Goal: Task Accomplishment & Management: Manage account settings

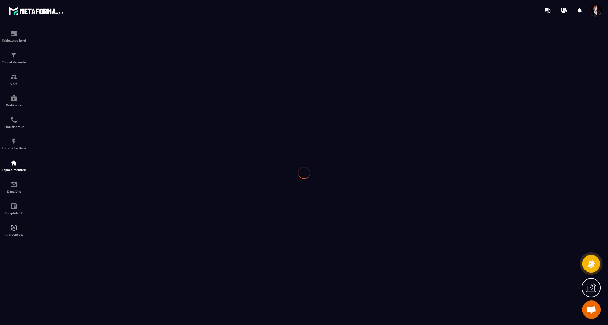
scroll to position [4026, 0]
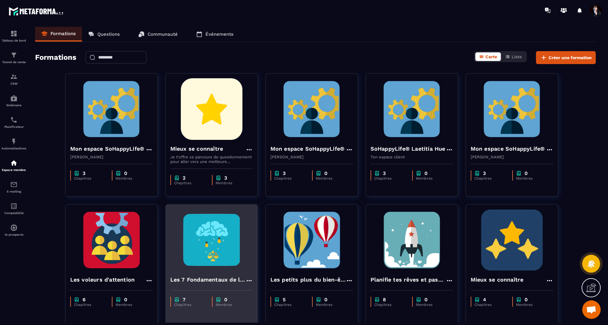
click at [206, 259] on img at bounding box center [211, 240] width 83 height 62
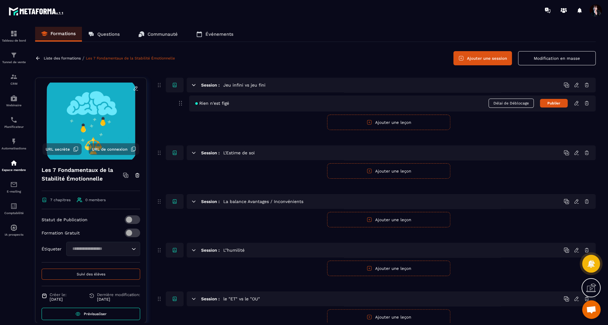
click at [74, 59] on p "Liste des formations" at bounding box center [62, 58] width 37 height 4
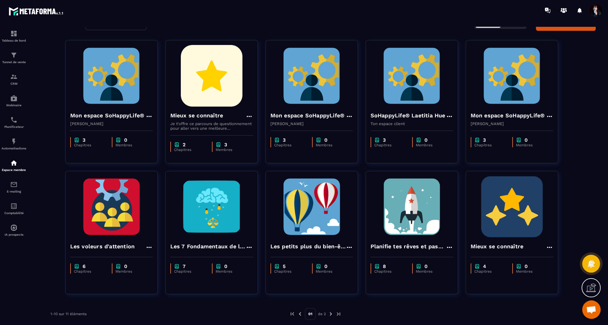
scroll to position [36, 0]
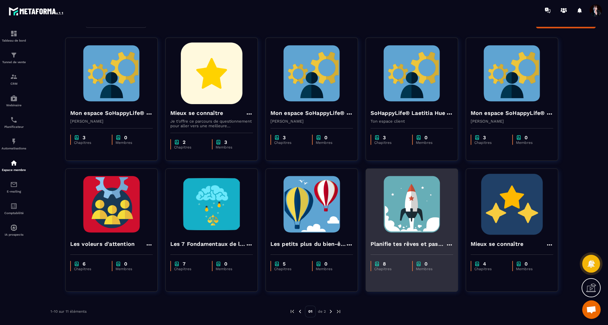
click at [414, 208] on img at bounding box center [412, 205] width 83 height 62
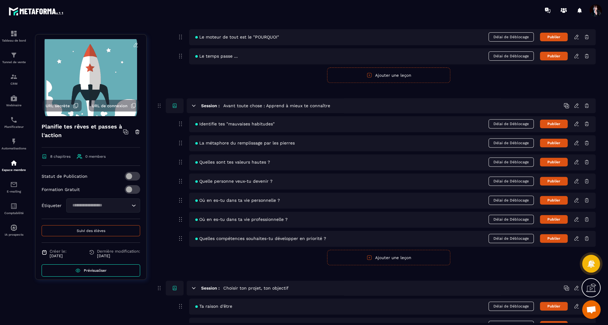
scroll to position [250, 0]
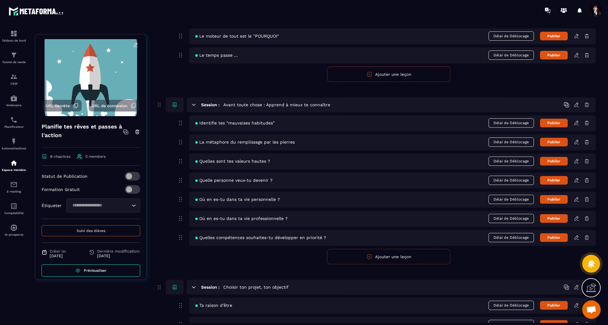
click at [576, 55] on icon at bounding box center [577, 55] width 4 height 4
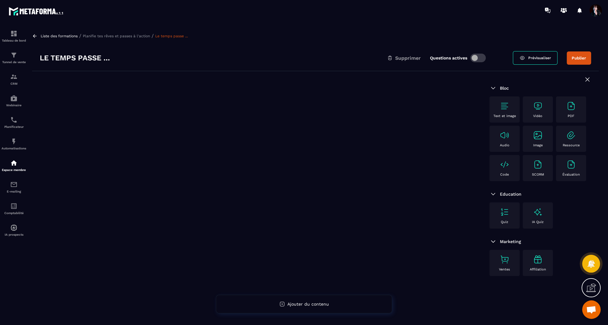
click at [476, 58] on span at bounding box center [478, 58] width 15 height 9
click at [144, 38] on p "Planifie tes rêves et passes à l'action" at bounding box center [116, 36] width 67 height 4
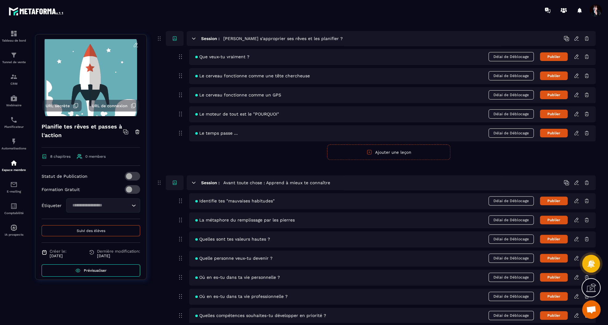
scroll to position [170, 0]
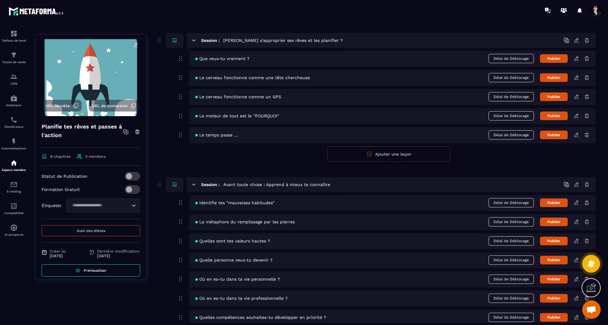
click at [399, 155] on button "Ajouter une leçon" at bounding box center [388, 153] width 123 height 15
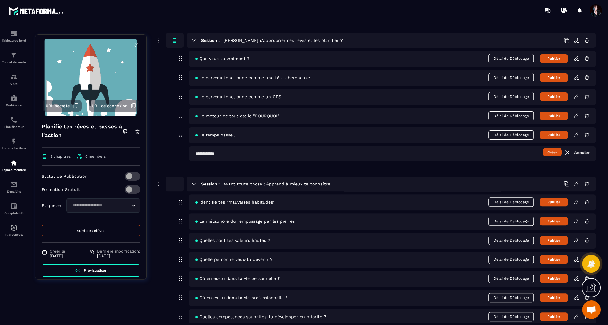
click at [348, 151] on input "text" at bounding box center [392, 153] width 407 height 15
type input "**********"
click at [555, 153] on button "Créer" at bounding box center [552, 152] width 19 height 9
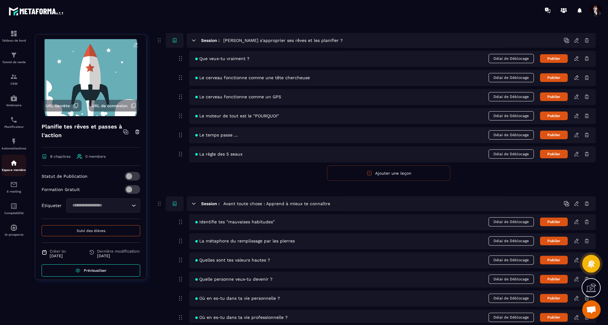
click at [13, 169] on div "Espace membre" at bounding box center [14, 165] width 25 height 12
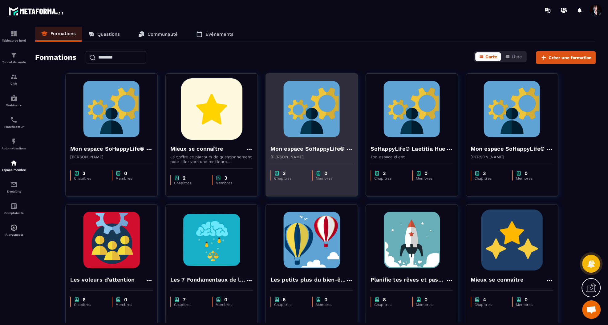
click at [328, 141] on div "Mon espace SoHappyLife® [PERSON_NAME]" at bounding box center [312, 149] width 92 height 19
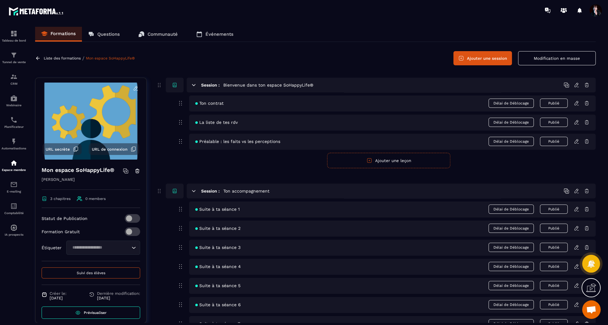
click at [576, 208] on icon at bounding box center [577, 210] width 6 height 6
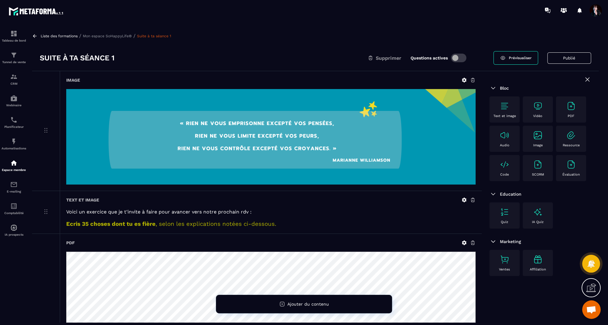
click at [111, 35] on p "Mon espace SoHappyLife®" at bounding box center [107, 36] width 49 height 4
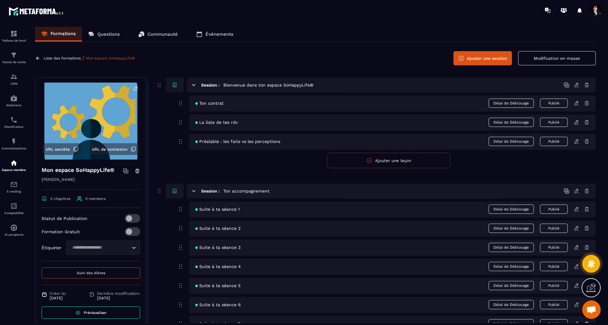
click at [579, 230] on icon at bounding box center [577, 229] width 6 height 6
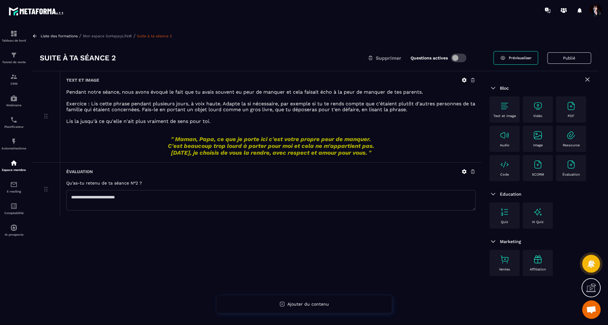
click at [110, 37] on p "Mon espace SoHappyLife®" at bounding box center [107, 36] width 49 height 4
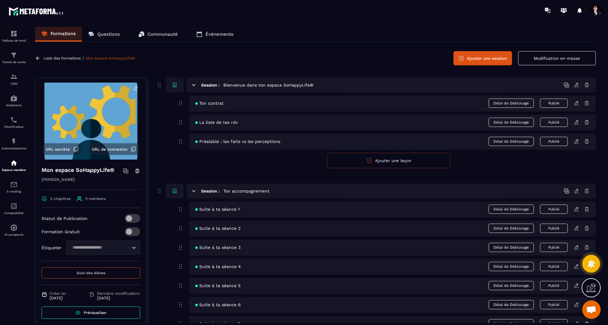
click at [576, 246] on icon at bounding box center [577, 248] width 6 height 6
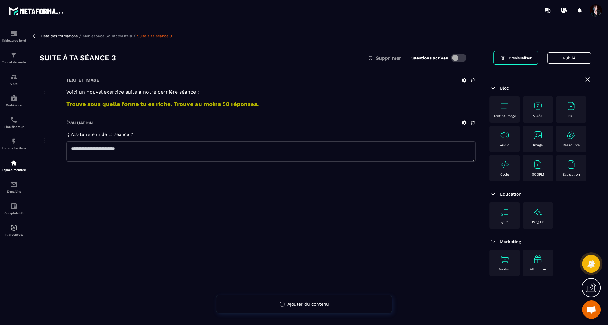
click at [115, 36] on p "Mon espace SoHappyLife®" at bounding box center [107, 36] width 49 height 4
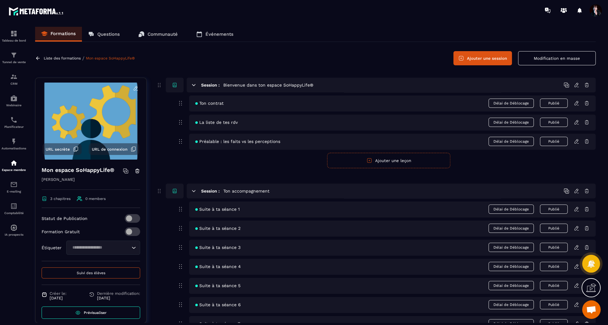
click at [577, 265] on icon at bounding box center [577, 267] width 6 height 6
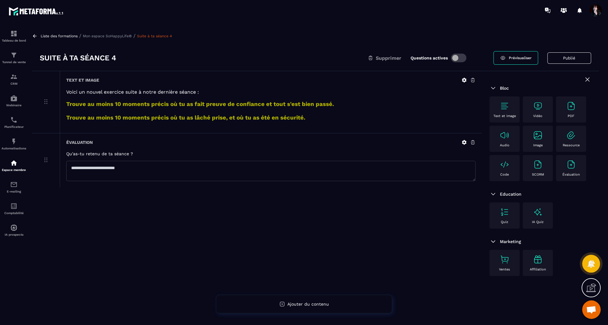
click at [119, 36] on p "Mon espace SoHappyLife®" at bounding box center [107, 36] width 49 height 4
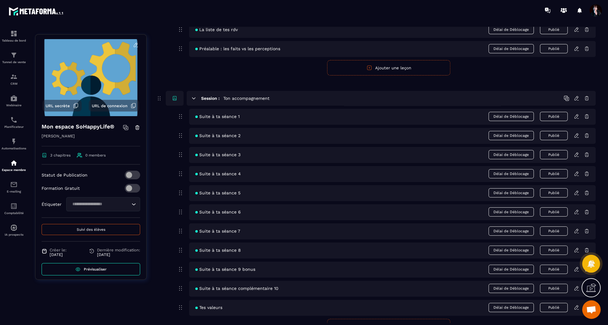
scroll to position [93, 0]
click at [574, 191] on icon at bounding box center [577, 193] width 6 height 6
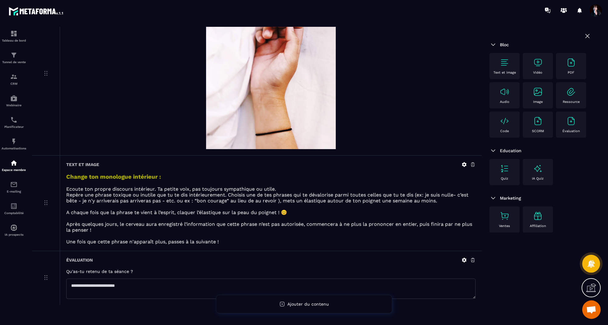
scroll to position [79, 0]
click at [465, 163] on icon at bounding box center [465, 164] width 6 height 6
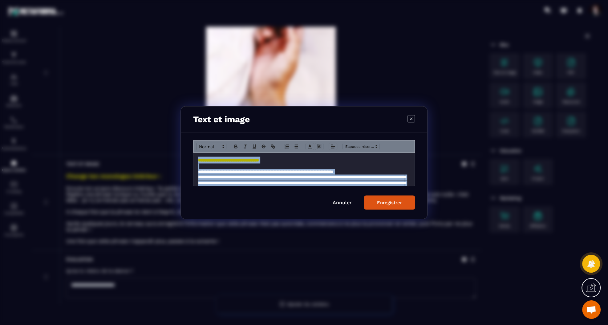
drag, startPoint x: 198, startPoint y: 160, endPoint x: 384, endPoint y: 188, distance: 188.2
click at [384, 188] on form "**********" at bounding box center [304, 175] width 222 height 70
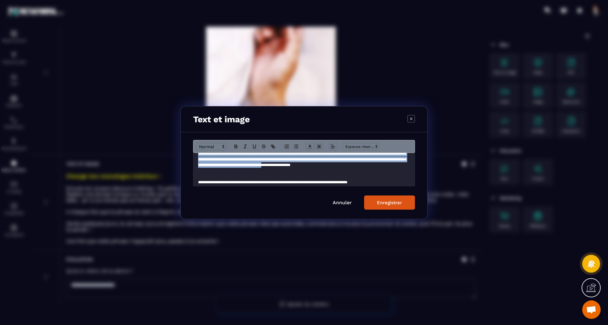
scroll to position [46, 0]
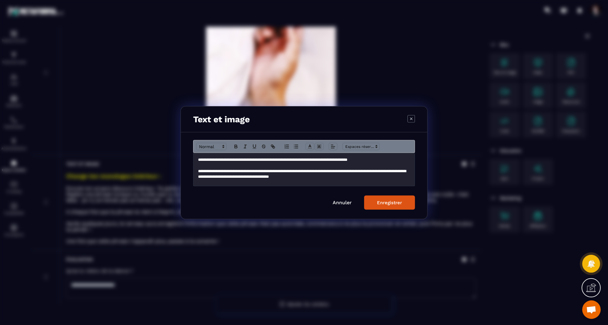
click at [384, 180] on p "Modal window" at bounding box center [304, 183] width 212 height 6
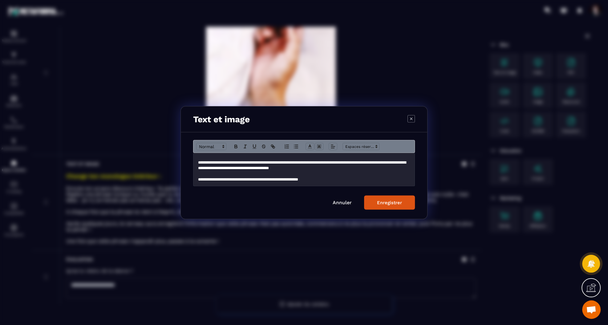
click at [340, 182] on div "**********" at bounding box center [305, 169] width 222 height 33
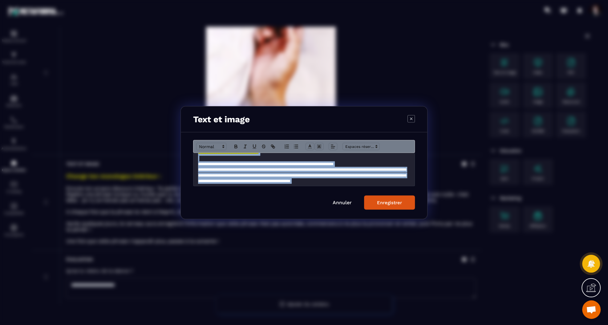
scroll to position [0, 0]
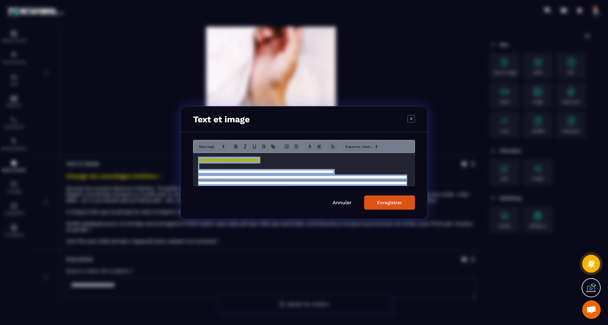
drag, startPoint x: 337, startPoint y: 182, endPoint x: 200, endPoint y: 152, distance: 139.9
click at [200, 152] on div "**********" at bounding box center [304, 163] width 222 height 46
copy div "**********"
